Goal: Task Accomplishment & Management: Manage account settings

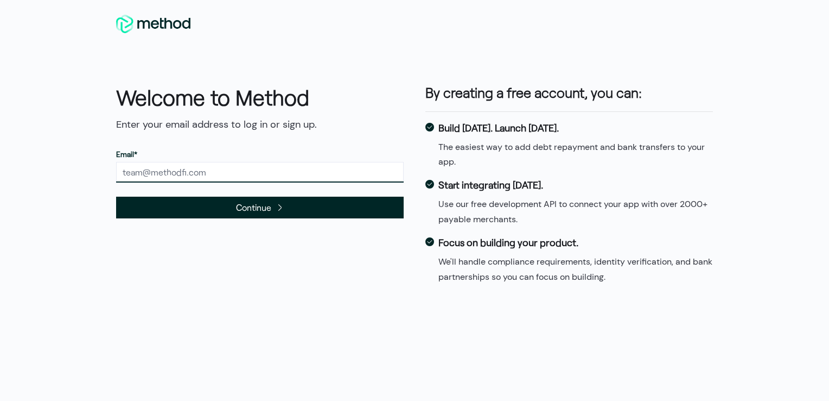
click at [195, 168] on input "text" at bounding box center [260, 172] width 288 height 21
type input "whines@mortgageconnectlp.com"
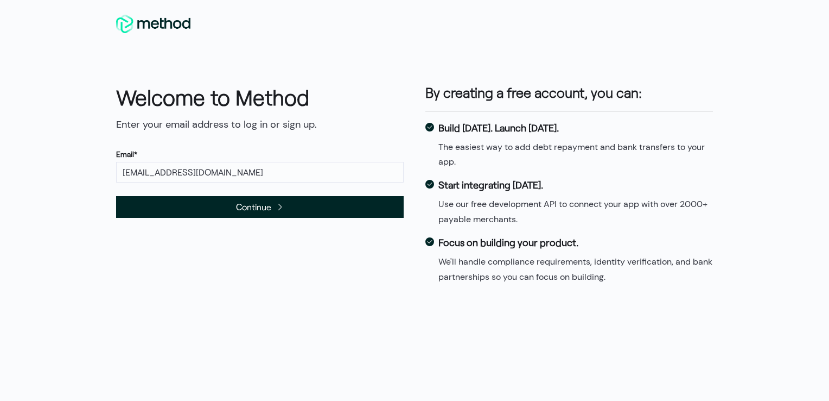
click at [205, 206] on span "Continue" at bounding box center [260, 207] width 288 height 22
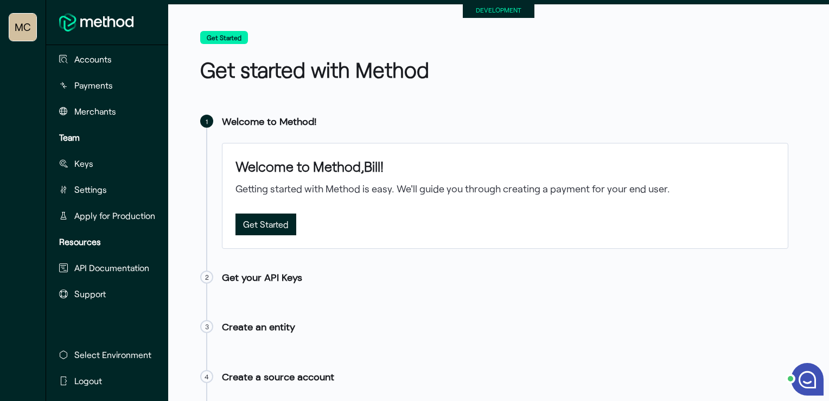
scroll to position [73, 0]
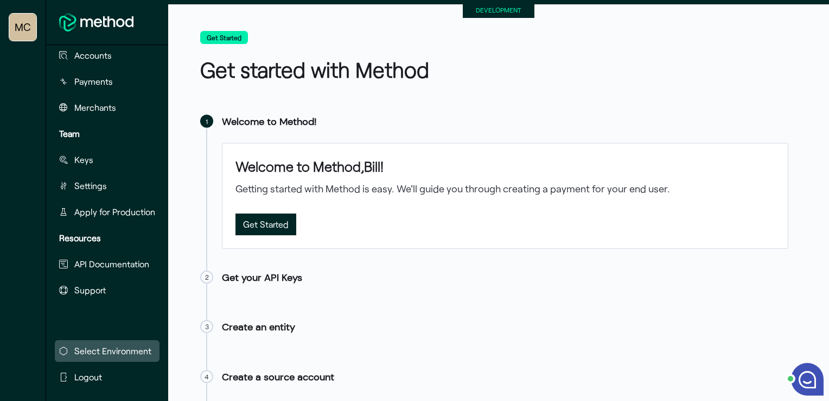
click at [119, 344] on span "Select Environment" at bounding box center [112, 350] width 77 height 13
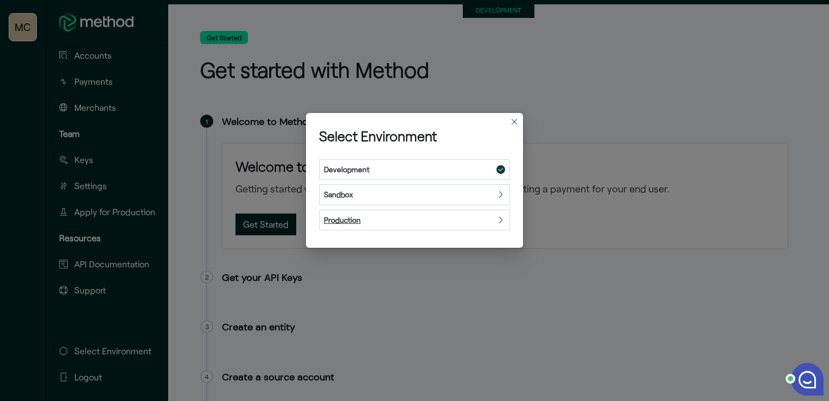
click at [492, 218] on div "Production" at bounding box center [414, 220] width 191 height 21
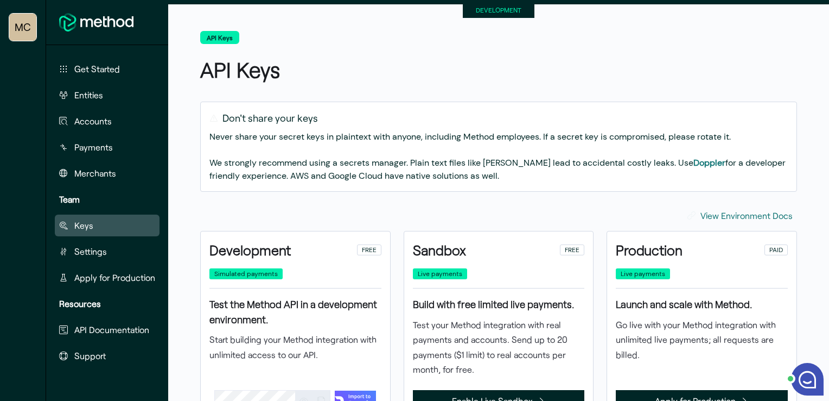
scroll to position [73, 0]
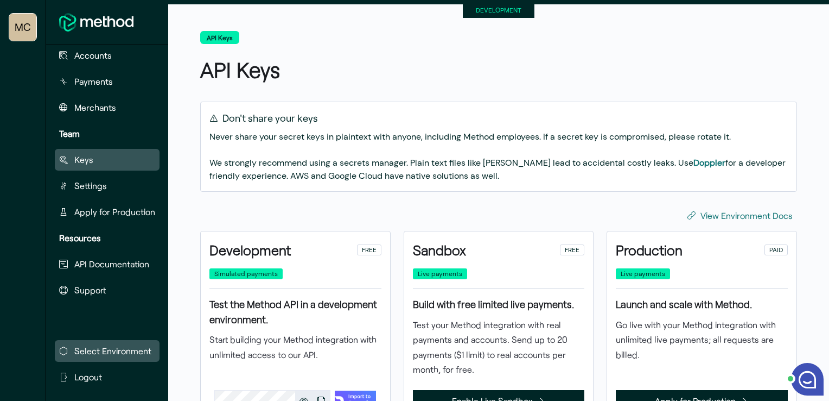
click at [115, 344] on span "Select Environment" at bounding box center [112, 350] width 77 height 13
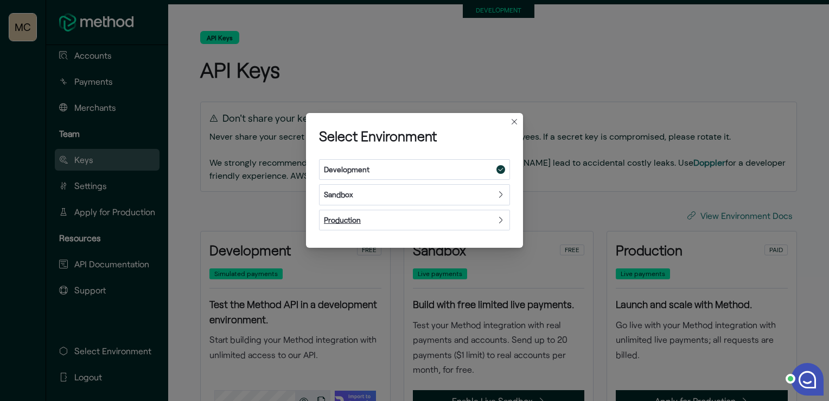
click at [480, 217] on div "Production" at bounding box center [414, 220] width 191 height 21
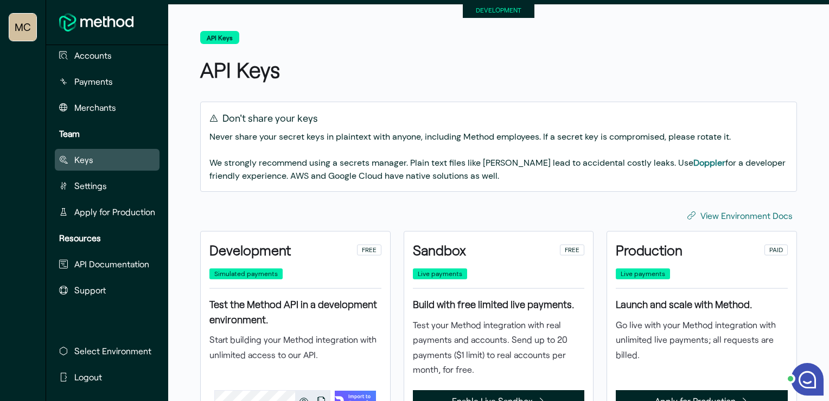
click at [480, 217] on div "View Environment Docs" at bounding box center [498, 216] width 597 height 22
drag, startPoint x: 641, startPoint y: 271, endPoint x: 271, endPoint y: 135, distance: 393.8
click at [641, 271] on span "Live payments" at bounding box center [643, 274] width 45 height 10
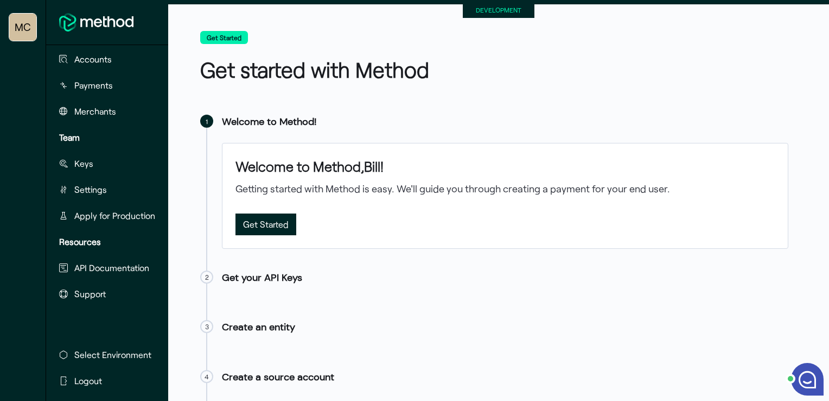
scroll to position [73, 0]
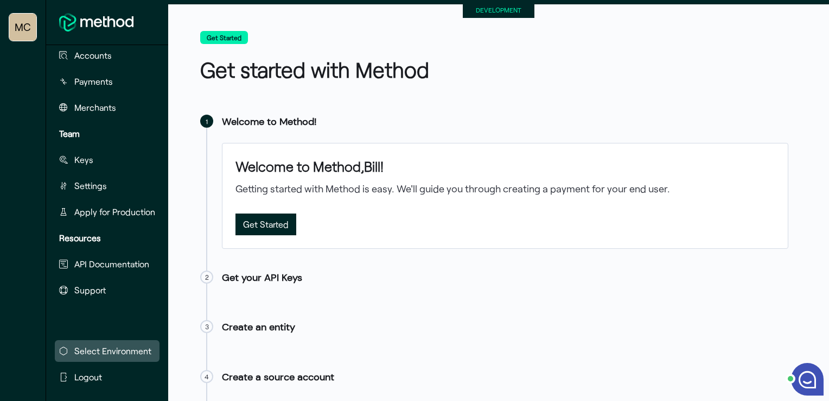
click at [109, 344] on span "Select Environment" at bounding box center [112, 350] width 77 height 13
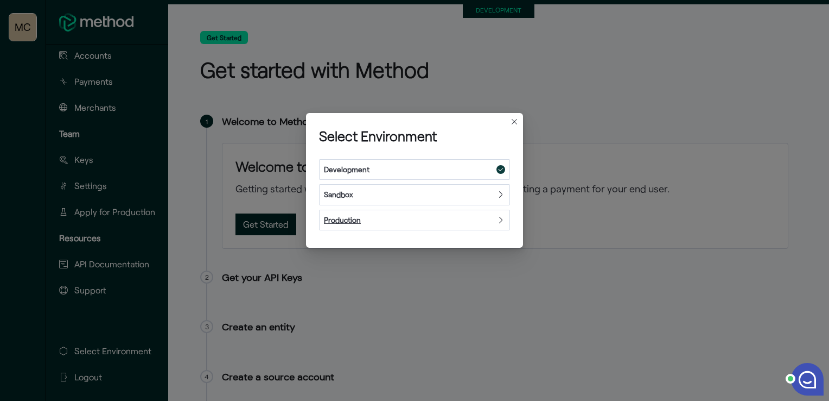
click at [499, 220] on icon at bounding box center [501, 220] width 9 height 9
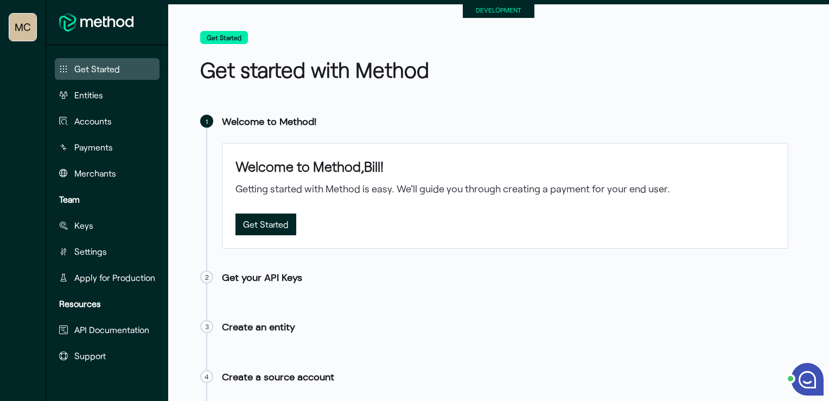
click at [484, 10] on small "DEVELOPMENT" at bounding box center [499, 10] width 46 height 8
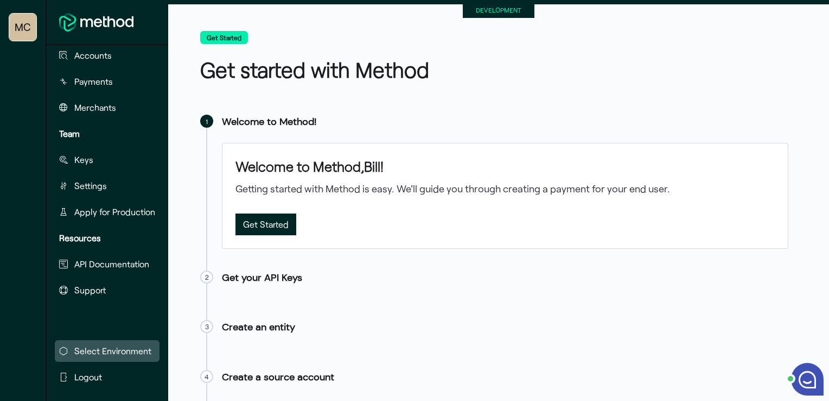
click at [103, 344] on span "Select Environment" at bounding box center [112, 350] width 77 height 13
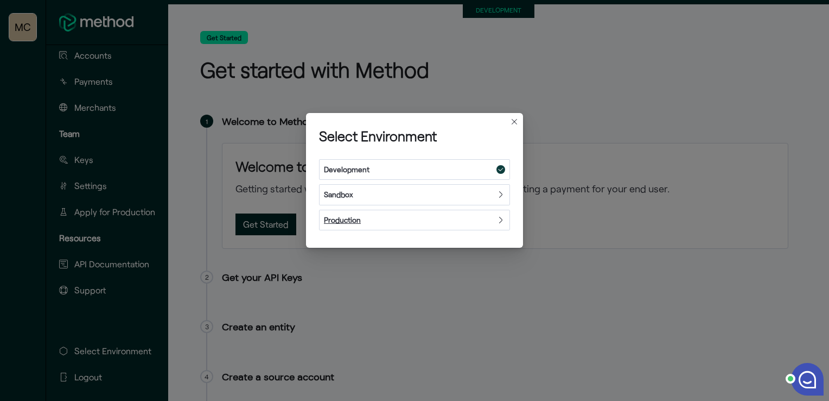
click at [378, 221] on div "Production" at bounding box center [414, 220] width 191 height 21
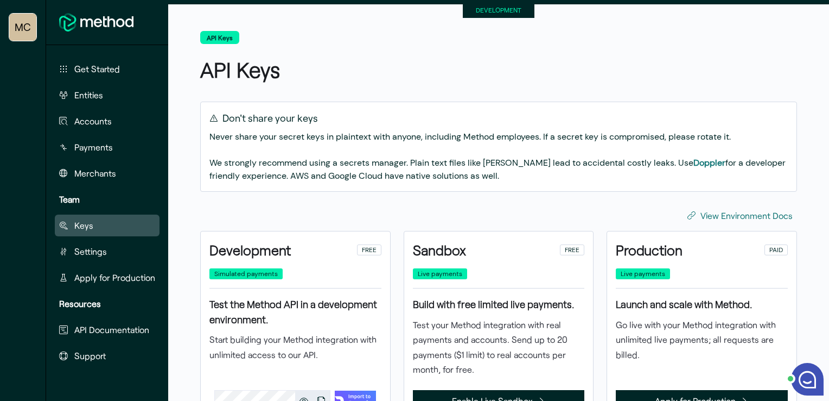
click at [619, 271] on div "Live payments" at bounding box center [702, 278] width 172 height 20
click at [619, 264] on div "Production PAID" at bounding box center [702, 250] width 181 height 29
